Goal: Information Seeking & Learning: Find specific fact

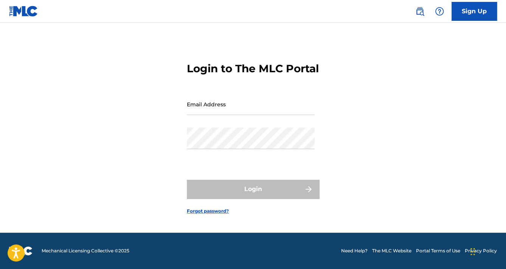
click at [224, 115] on input "Email Address" at bounding box center [251, 104] width 128 height 22
click at [353, 114] on div "Login to The MLC Portal Email Address Password Login Forgot password?" at bounding box center [253, 132] width 506 height 201
click at [206, 113] on input "Email Address" at bounding box center [251, 104] width 128 height 22
click at [393, 154] on div "Login to The MLC Portal Email Address Password Login Forgot password?" at bounding box center [253, 132] width 506 height 201
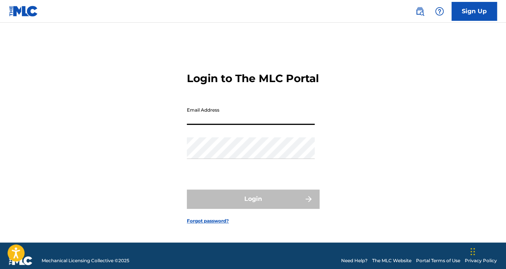
click at [227, 125] on input "Email Address" at bounding box center [251, 114] width 128 height 22
click at [335, 178] on div "Login to The MLC Portal Email Address Password Login Forgot password?" at bounding box center [253, 142] width 506 height 201
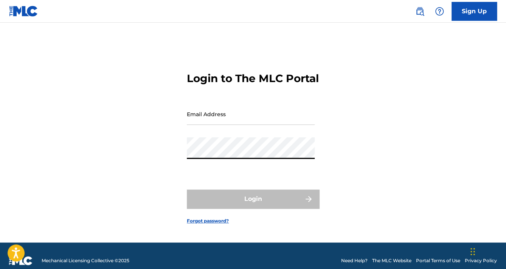
type input "[EMAIL_ADDRESS][DOMAIN_NAME]"
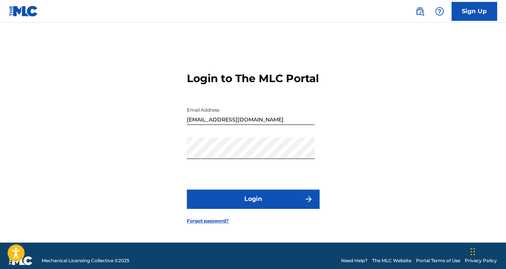
click at [222, 208] on button "Login" at bounding box center [253, 198] width 132 height 19
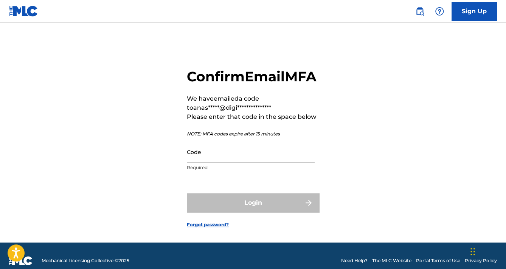
click at [237, 162] on input "Code" at bounding box center [251, 152] width 128 height 22
drag, startPoint x: 186, startPoint y: 165, endPoint x: 211, endPoint y: 169, distance: 25.2
click at [190, 166] on div "**********" at bounding box center [253, 142] width 506 height 201
click at [210, 162] on input "Code" at bounding box center [251, 152] width 128 height 22
paste input "676855"
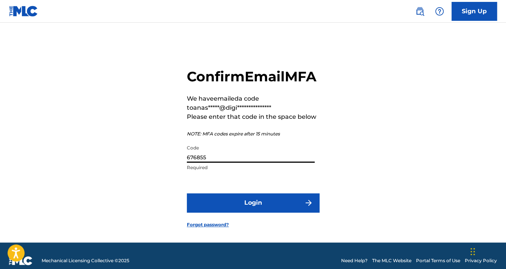
type input "676855"
click at [272, 212] on button "Login" at bounding box center [253, 202] width 132 height 19
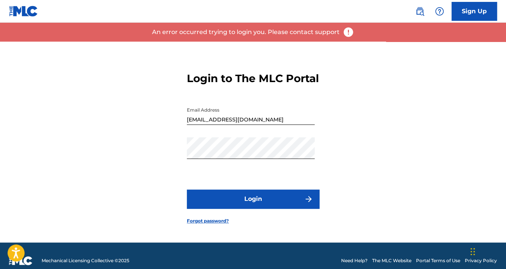
click at [273, 204] on button "Login" at bounding box center [253, 198] width 132 height 19
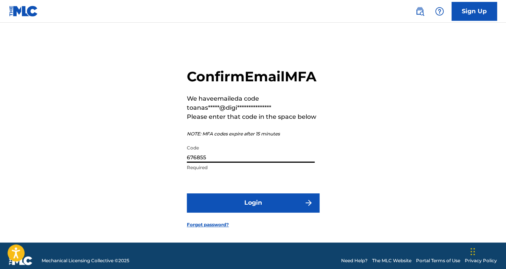
drag, startPoint x: 227, startPoint y: 165, endPoint x: 156, endPoint y: 176, distance: 71.1
click at [157, 176] on div "**********" at bounding box center [253, 142] width 506 height 201
paste input "283214"
type input "283214"
click at [252, 212] on button "Login" at bounding box center [253, 202] width 132 height 19
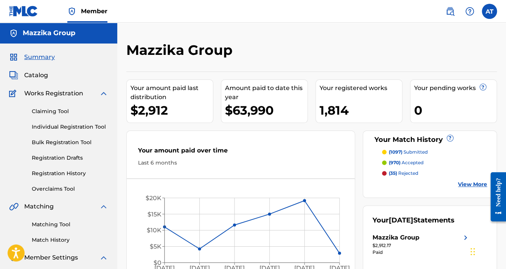
click at [144, 0] on nav "Member AT AT [PERSON_NAME] [EMAIL_ADDRESS][DOMAIN_NAME] Profile Log out" at bounding box center [253, 11] width 506 height 23
click at [300, 70] on div "Mazzika Group Your amount paid last distribution $2,912 Amount paid to date thi…" at bounding box center [311, 162] width 370 height 240
click at [152, 35] on div "Mazzika Group Your amount paid last distribution $2,912 Amount paid to date thi…" at bounding box center [311, 156] width 388 height 266
click at [70, 173] on link "Registration History" at bounding box center [70, 173] width 76 height 8
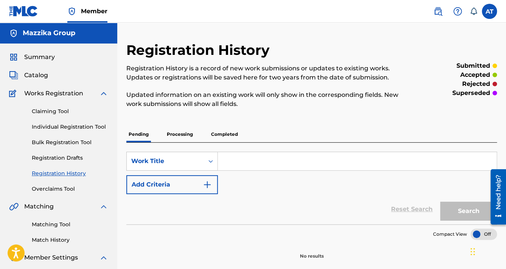
click at [219, 133] on p "Completed" at bounding box center [224, 134] width 31 height 16
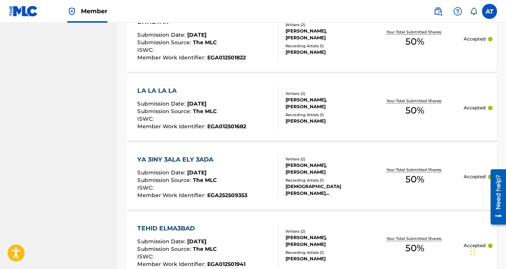
scroll to position [312, 0]
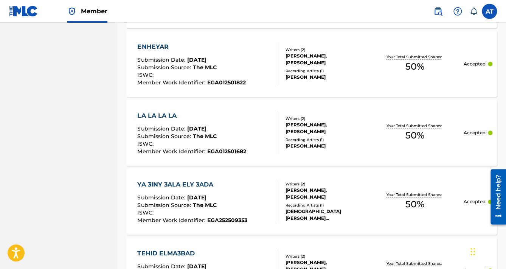
click at [245, 130] on div "LA LA LA LA Submission Date : Aug 19, 2025 Submission Source : The MLC ISWC : M…" at bounding box center [207, 132] width 141 height 43
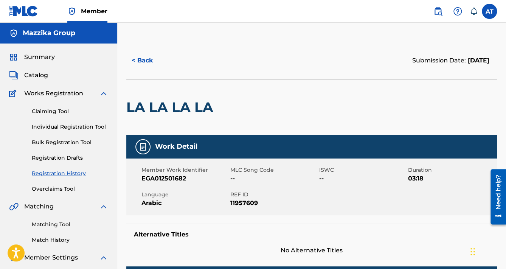
click at [164, 179] on span "EGA012501682" at bounding box center [184, 178] width 87 height 9
click at [236, 190] on span "REF ID" at bounding box center [273, 194] width 87 height 8
click at [150, 58] on button "< Back" at bounding box center [148, 60] width 45 height 19
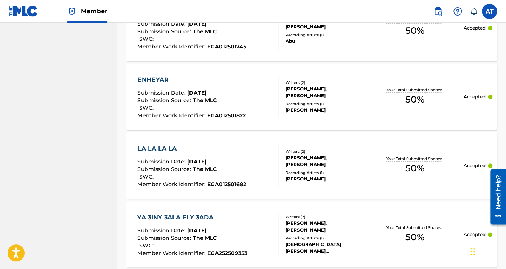
scroll to position [328, 0]
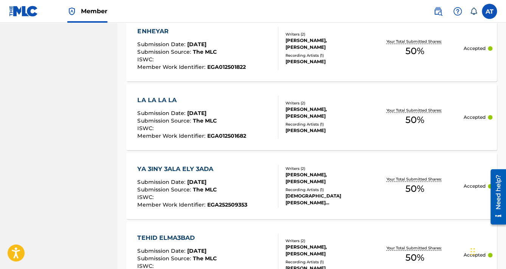
click at [261, 168] on div "YA 3INY 3ALA ELY 3ADA Submission Date : Aug 19, 2025 Submission Source : The ML…" at bounding box center [207, 185] width 141 height 43
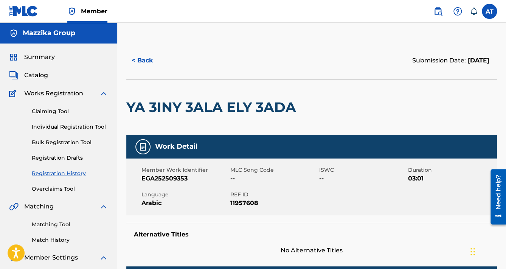
click at [150, 60] on button "< Back" at bounding box center [148, 60] width 45 height 19
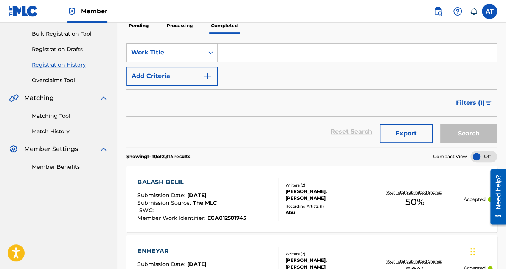
scroll to position [237, 0]
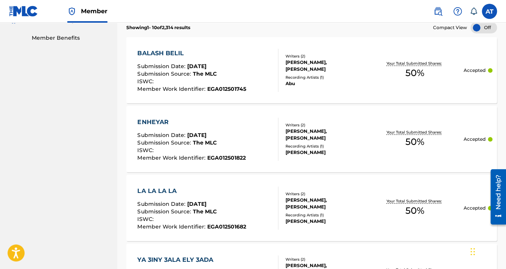
click at [160, 188] on div "LA LA LA LA" at bounding box center [191, 190] width 108 height 9
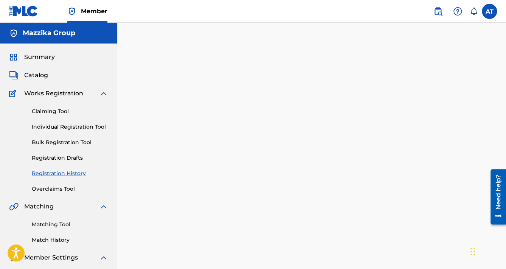
click at [160, 188] on div at bounding box center [311, 165] width 388 height 247
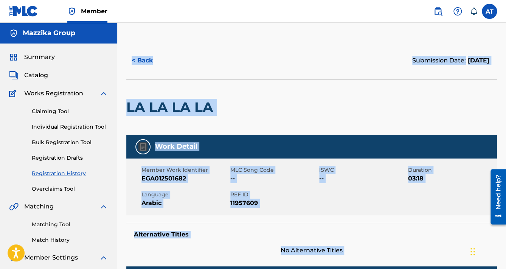
click at [153, 112] on h2 "LA LA LA LA" at bounding box center [171, 107] width 91 height 17
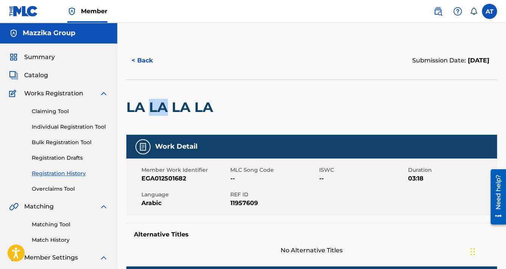
click at [153, 112] on h2 "LA LA LA LA" at bounding box center [171, 107] width 91 height 17
click at [31, 80] on div "Summary Catalog Works Registration Claiming Tool Individual Registration Tool B…" at bounding box center [58, 165] width 117 height 245
click at [33, 77] on span "Catalog" at bounding box center [36, 75] width 24 height 9
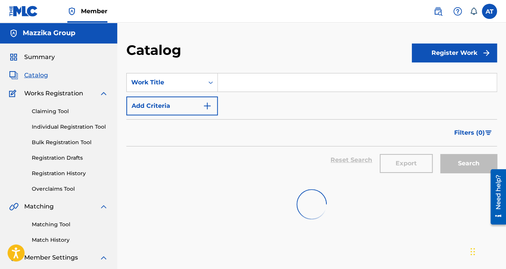
click at [287, 84] on input "Search Form" at bounding box center [357, 82] width 278 height 18
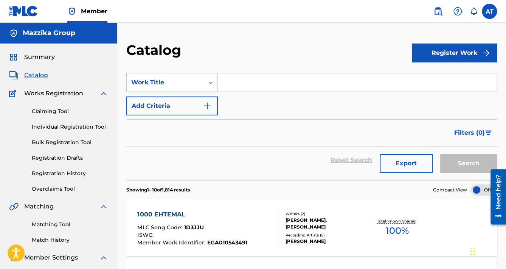
paste input "LA LA LA LA"
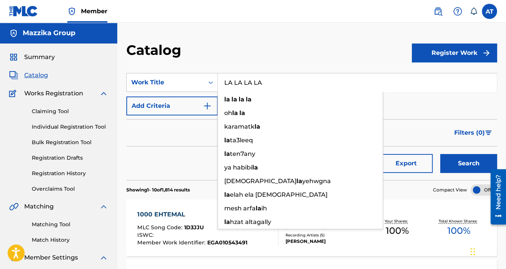
type input "LA LA LA LA"
click at [440, 154] on button "Search" at bounding box center [468, 163] width 57 height 19
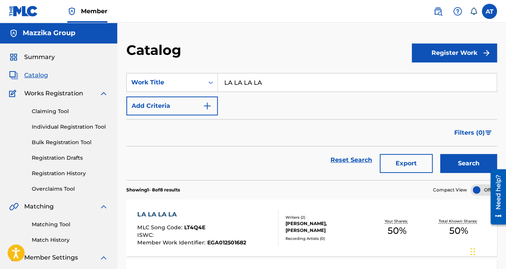
click at [252, 229] on div "LA LA LA LA MLC Song Code : LT4Q4E ISWC : Member Work Identifier : EGA012501682" at bounding box center [207, 228] width 141 height 36
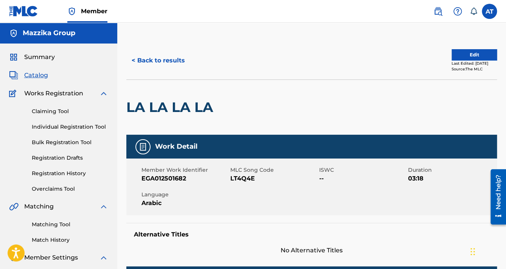
click at [176, 180] on span "EGA012501682" at bounding box center [184, 178] width 87 height 9
copy span "EGA012501682"
click at [243, 178] on span "LT4Q4E" at bounding box center [273, 178] width 87 height 9
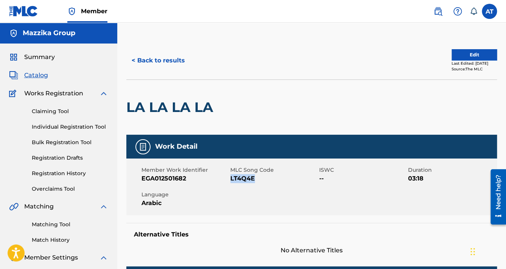
copy span "LT4Q4E"
click at [146, 64] on button "< Back to results" at bounding box center [158, 60] width 64 height 19
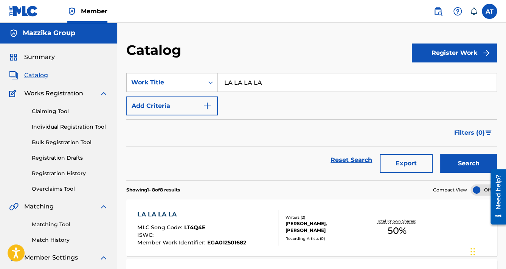
drag, startPoint x: 274, startPoint y: 78, endPoint x: 197, endPoint y: 70, distance: 77.2
click at [204, 71] on section "SearchWithCriteriaac279f18-ca27-4fc7-a4ac-4c2aa7a91905 Work Title LA LA LA LA A…" at bounding box center [311, 122] width 370 height 116
paste input "YA 3INY 3ALA ELY 3AD"
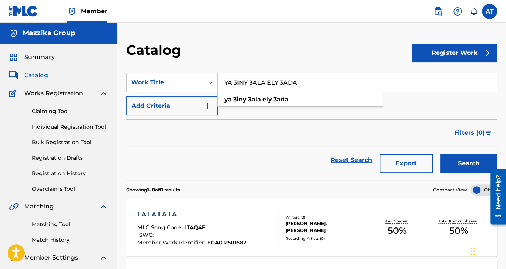
type input "YA 3INY 3ALA ELY 3ADA"
click at [440, 154] on button "Search" at bounding box center [468, 163] width 57 height 19
click at [236, 224] on div "MLC Song Code : YP5ADV" at bounding box center [192, 228] width 110 height 8
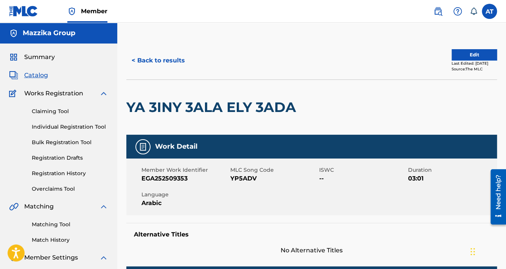
click at [243, 181] on span "YP5ADV" at bounding box center [273, 178] width 87 height 9
copy span "YP5ADV"
click at [181, 183] on div "Member Work Identifier EGA252509353 MLC Song Code YP5ADV ISWC -- Duration 03:01…" at bounding box center [311, 186] width 370 height 57
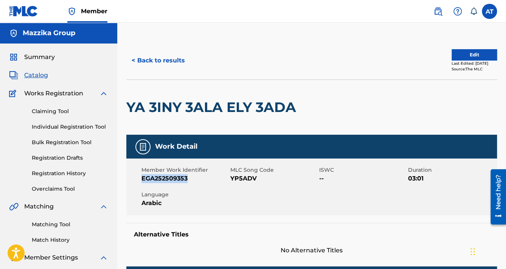
copy span "EGA252509353"
click at [163, 60] on button "< Back to results" at bounding box center [158, 60] width 64 height 19
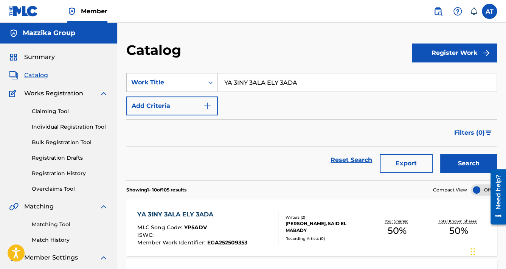
drag, startPoint x: 299, startPoint y: 86, endPoint x: 172, endPoint y: 67, distance: 128.0
click at [181, 70] on section "SearchWithCriteriaac279f18-ca27-4fc7-a4ac-4c2aa7a91905 Work Title YA 3INY 3ALA …" at bounding box center [311, 122] width 370 height 116
paste input "TAKA TAK"
type input "TAKA TAKA"
click at [440, 154] on button "Search" at bounding box center [468, 163] width 57 height 19
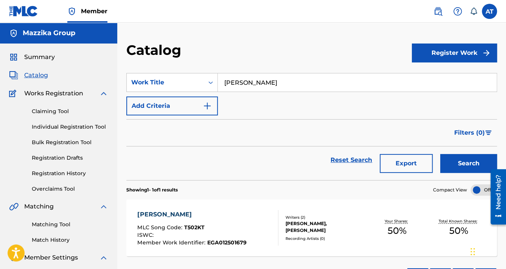
click at [234, 219] on div "TAKA TAKA MLC Song Code : T502KT ISWC : Member Work Identifier : EGA012501679" at bounding box center [191, 228] width 109 height 36
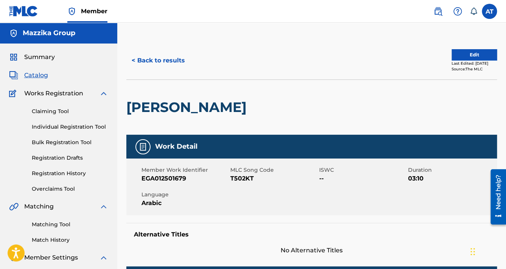
click at [170, 177] on span "EGA012501679" at bounding box center [184, 178] width 87 height 9
copy span "EGA012501679"
click at [244, 178] on span "T502KT" at bounding box center [273, 178] width 87 height 9
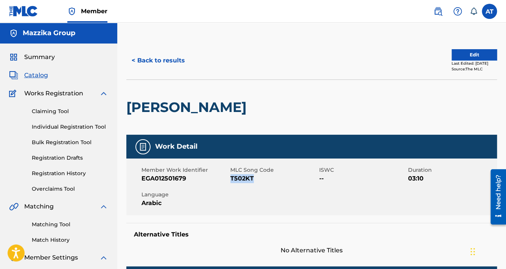
copy span "T502KT"
drag, startPoint x: 161, startPoint y: 50, endPoint x: 164, endPoint y: 59, distance: 9.1
click at [161, 53] on div "< Back to results Edit Last Edited: August 20, 2025 Source: The MLC" at bounding box center [311, 61] width 370 height 38
click at [166, 60] on button "< Back to results" at bounding box center [158, 60] width 64 height 19
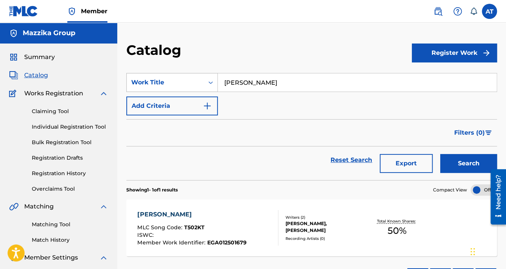
drag, startPoint x: 272, startPoint y: 88, endPoint x: 146, endPoint y: 79, distance: 126.9
click at [148, 79] on div "SearchWithCriteriaac279f18-ca27-4fc7-a4ac-4c2aa7a91905 Work Title TAKA TAKA" at bounding box center [311, 82] width 370 height 19
paste input "AGAZA TANI"
type input "AGAZA TANI"
click at [440, 154] on button "Search" at bounding box center [468, 163] width 57 height 19
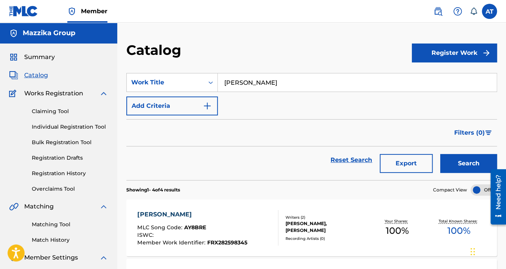
click at [224, 210] on div "AGAZA TANI" at bounding box center [192, 214] width 110 height 9
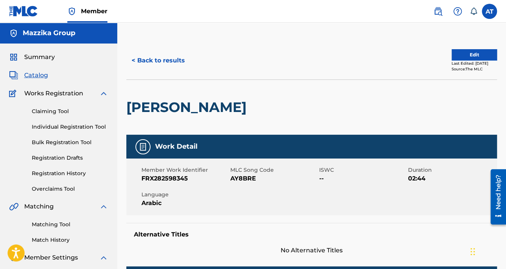
click at [185, 182] on span "FRX282598345" at bounding box center [184, 178] width 87 height 9
click at [184, 182] on span "FRX282598345" at bounding box center [184, 178] width 87 height 9
copy span "FRX282598345"
click at [227, 176] on span "FRX282598345" at bounding box center [184, 178] width 87 height 9
click at [228, 176] on div "Member Work Identifier FRX282598345" at bounding box center [185, 174] width 89 height 17
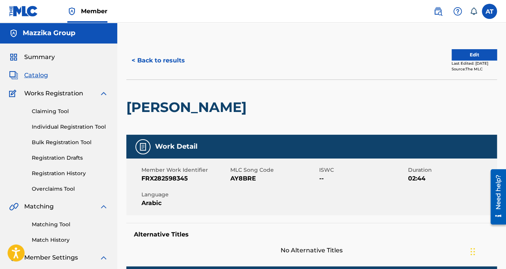
click at [235, 177] on span "AY8BRE" at bounding box center [273, 178] width 87 height 9
copy span "AY8BRE"
click at [186, 59] on button "< Back to results" at bounding box center [158, 60] width 64 height 19
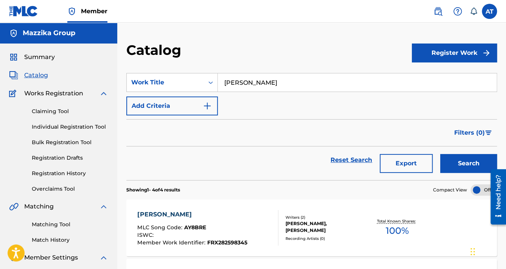
drag, startPoint x: 238, startPoint y: 74, endPoint x: 200, endPoint y: 63, distance: 39.3
click at [200, 63] on div "Catalog Register Work SearchWithCriteriaac279f18-ca27-4fc7-a4ac-4c2aa7a91905 Wo…" at bounding box center [311, 256] width 388 height 428
type input "ر"
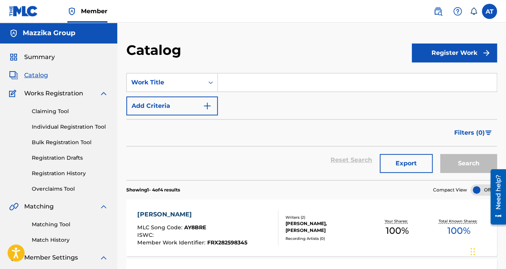
click at [252, 86] on input "Search Form" at bounding box center [357, 82] width 278 height 18
paste input "WAHDA AZIMA"
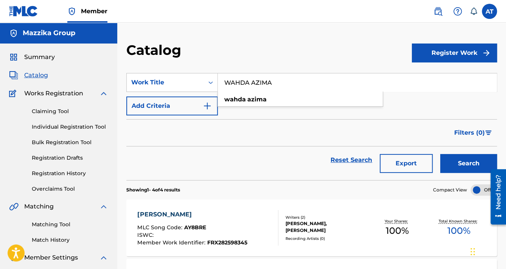
type input "WAHDA AZIMA"
click at [440, 154] on button "Search" at bounding box center [468, 163] width 57 height 19
click at [225, 206] on div "WAHDA AZIMA MLC Song Code : W61CNX ISWC : Member Work Identifier : QZWFW2567862…" at bounding box center [311, 227] width 370 height 57
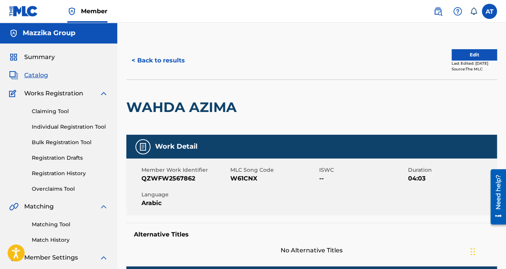
click at [237, 175] on span "W61CNX" at bounding box center [273, 178] width 87 height 9
copy span "W61CNX"
click at [198, 177] on span "QZWFW2567862" at bounding box center [184, 178] width 87 height 9
click at [184, 181] on span "QZWFW2567862" at bounding box center [184, 178] width 87 height 9
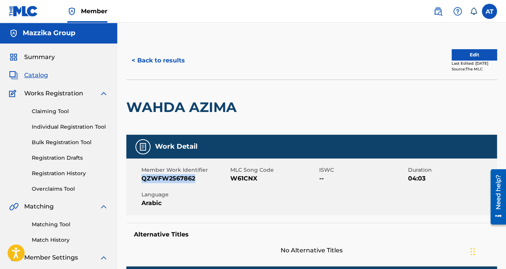
click at [184, 181] on span "QZWFW2567862" at bounding box center [184, 178] width 87 height 9
copy span "QZWFW2567862"
click at [73, 145] on link "Bulk Registration Tool" at bounding box center [70, 142] width 76 height 8
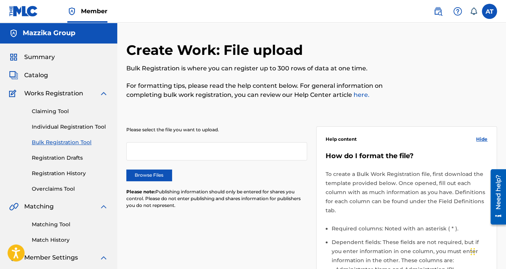
click at [51, 175] on link "Registration History" at bounding box center [70, 173] width 76 height 8
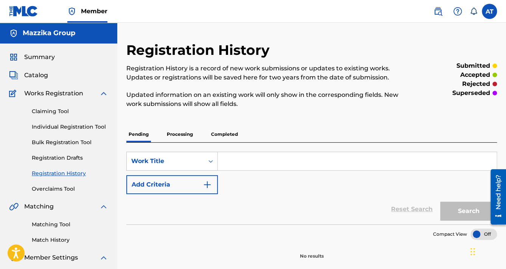
click at [237, 132] on p "Completed" at bounding box center [224, 134] width 31 height 16
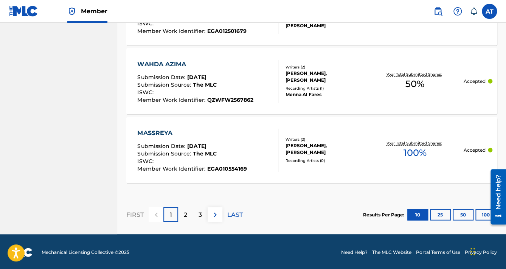
scroll to position [778, 0]
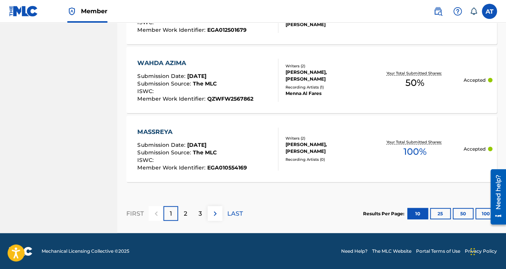
click at [189, 213] on div "2" at bounding box center [185, 213] width 15 height 15
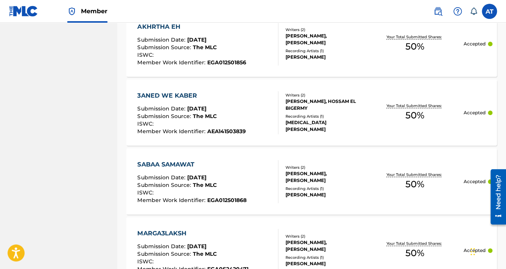
scroll to position [234, 0]
